Goal: Transaction & Acquisition: Subscribe to service/newsletter

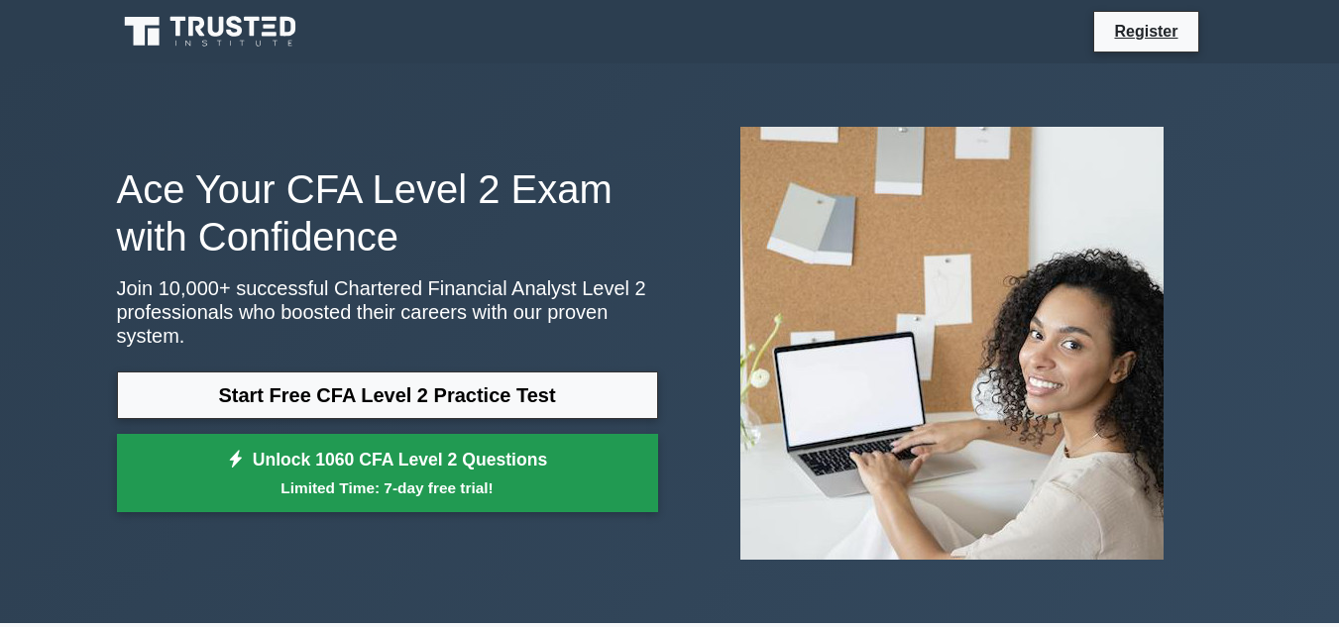
drag, startPoint x: 0, startPoint y: 0, endPoint x: 463, endPoint y: 451, distance: 646.1
click at [463, 451] on link "Unlock 1060 CFA Level 2 Questions Limited Time: 7-day free trial!" at bounding box center [387, 473] width 541 height 79
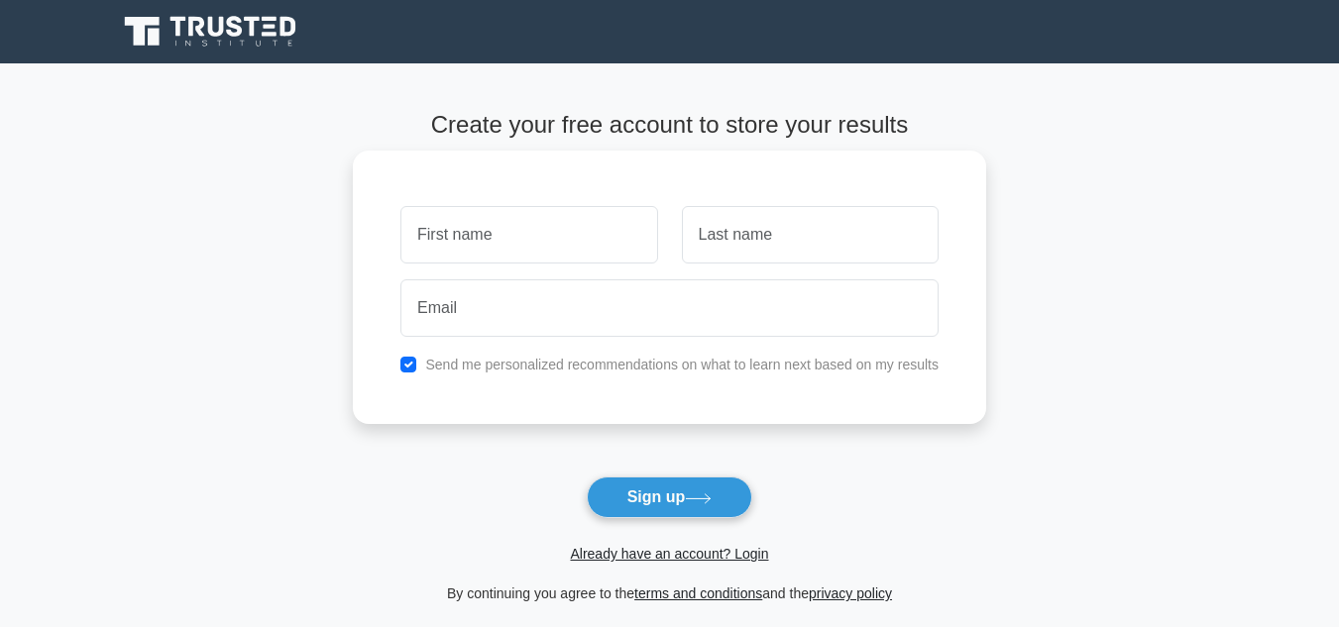
click at [530, 257] on input "text" at bounding box center [528, 234] width 257 height 57
type input "imed"
click at [747, 223] on input "text" at bounding box center [810, 234] width 257 height 57
type input "km"
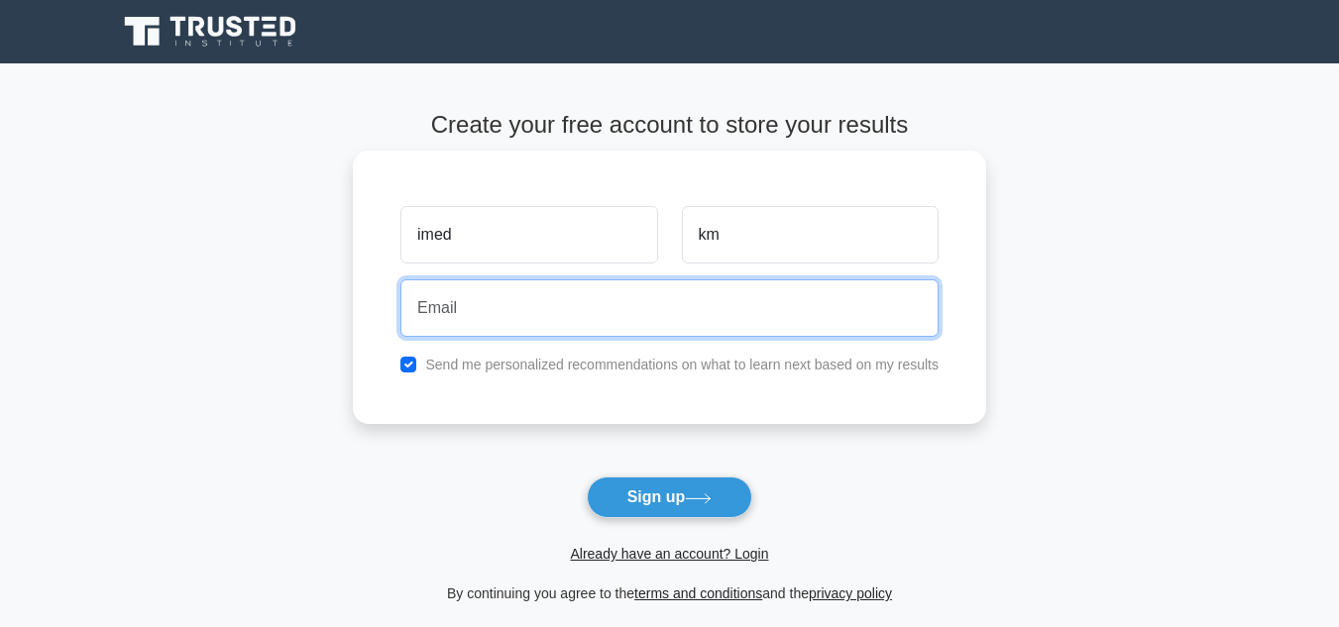
click at [706, 301] on input "email" at bounding box center [669, 307] width 538 height 57
type input "imeskimouche2020@gmail.com"
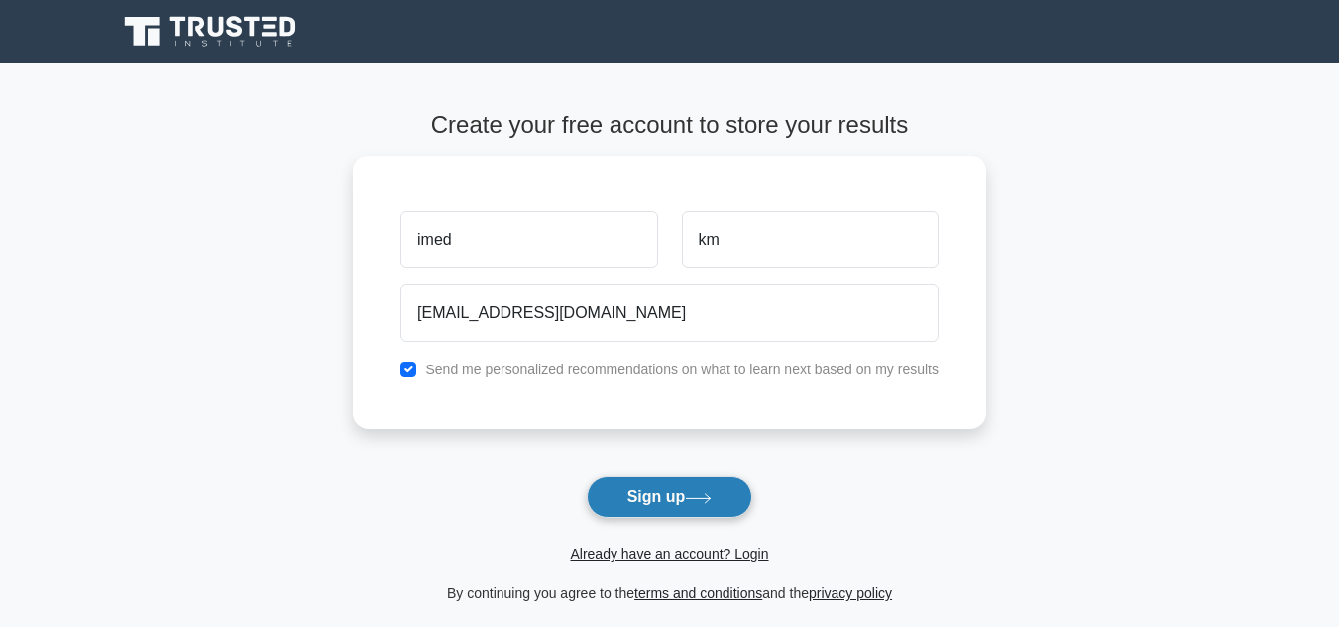
click at [693, 511] on button "Sign up" at bounding box center [670, 498] width 166 height 42
